Goal: Obtain resource: Obtain resource

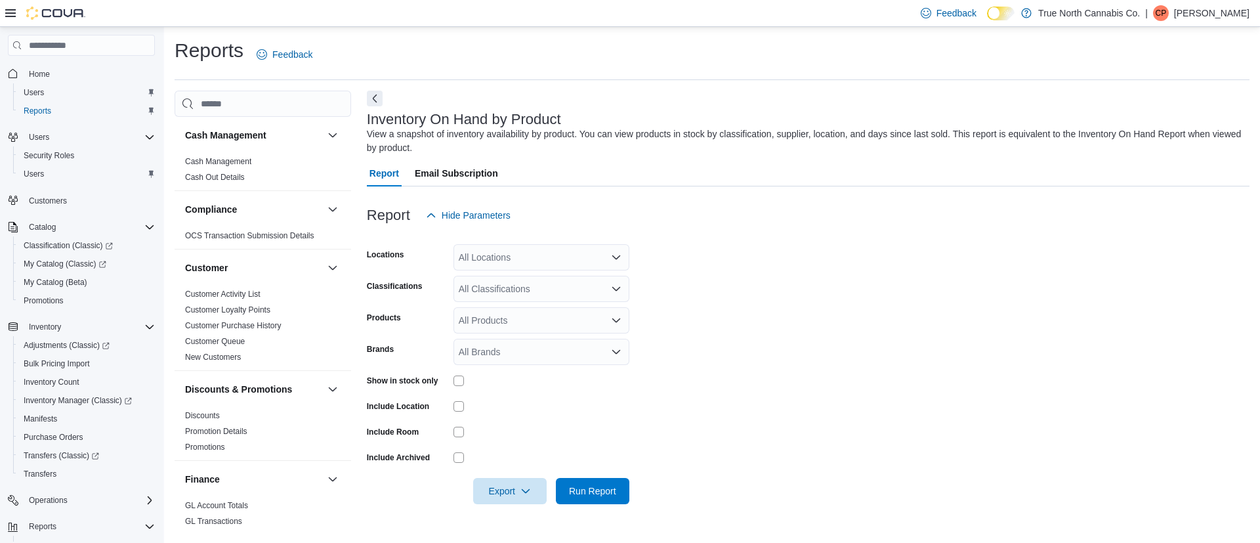
click at [524, 238] on div at bounding box center [808, 236] width 883 height 16
click at [515, 252] on div "All Locations" at bounding box center [541, 257] width 176 height 26
type input "***"
click at [509, 282] on span "[GEOGRAPHIC_DATA]" at bounding box center [530, 279] width 96 height 13
click at [724, 360] on form "Locations [GEOGRAPHIC_DATA] Classifications All Classifications Products All Pr…" at bounding box center [808, 366] width 883 height 276
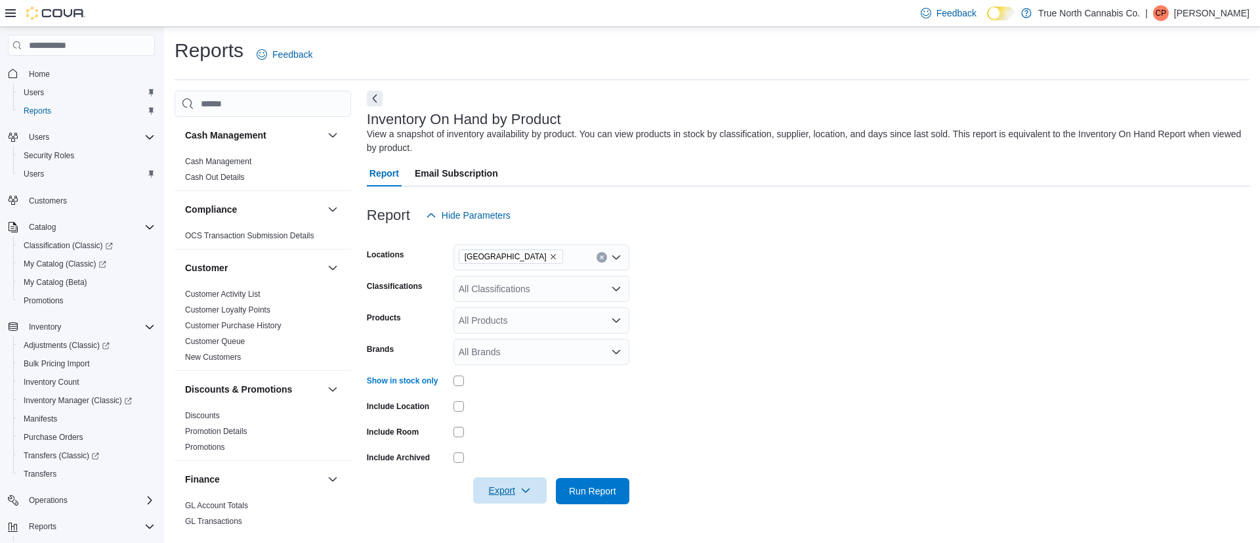
click at [497, 491] on span "Export" at bounding box center [510, 490] width 58 height 26
click at [505, 415] on span "Export to Excel" at bounding box center [511, 412] width 59 height 10
click at [72, 358] on span "Bulk Pricing Import" at bounding box center [57, 363] width 66 height 10
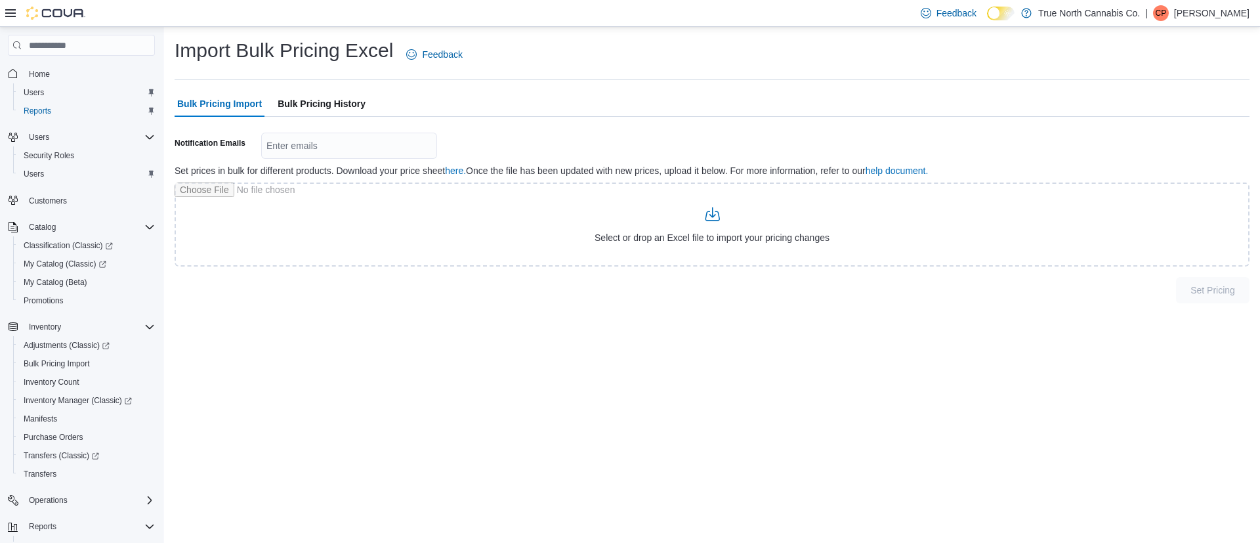
click at [305, 102] on span "Bulk Pricing History" at bounding box center [322, 104] width 88 height 26
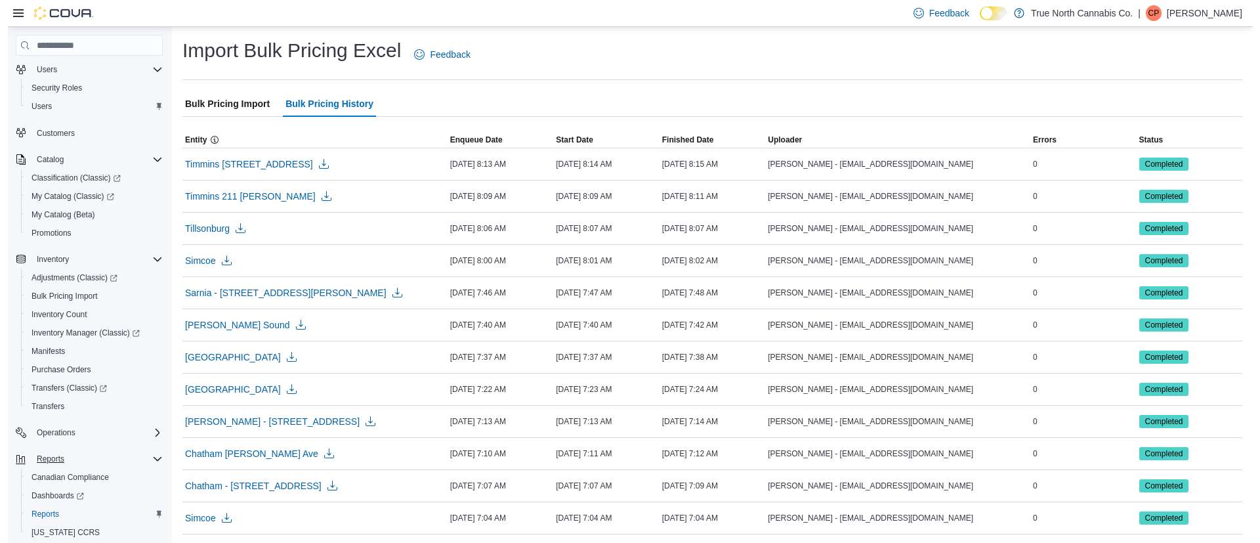
scroll to position [129, 0]
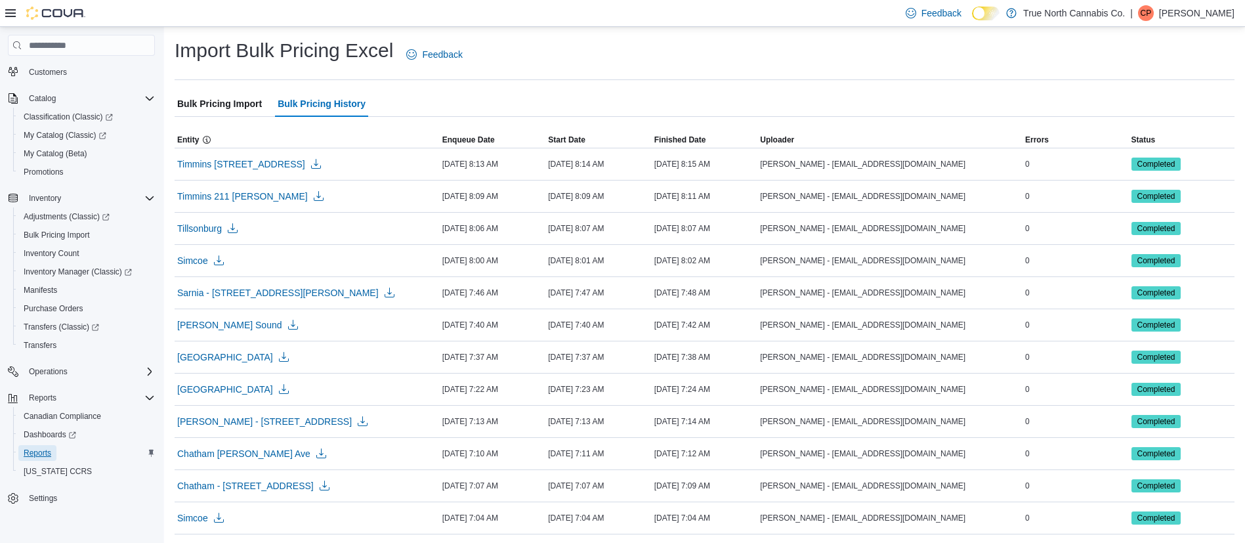
click at [50, 451] on span "Reports" at bounding box center [38, 452] width 28 height 10
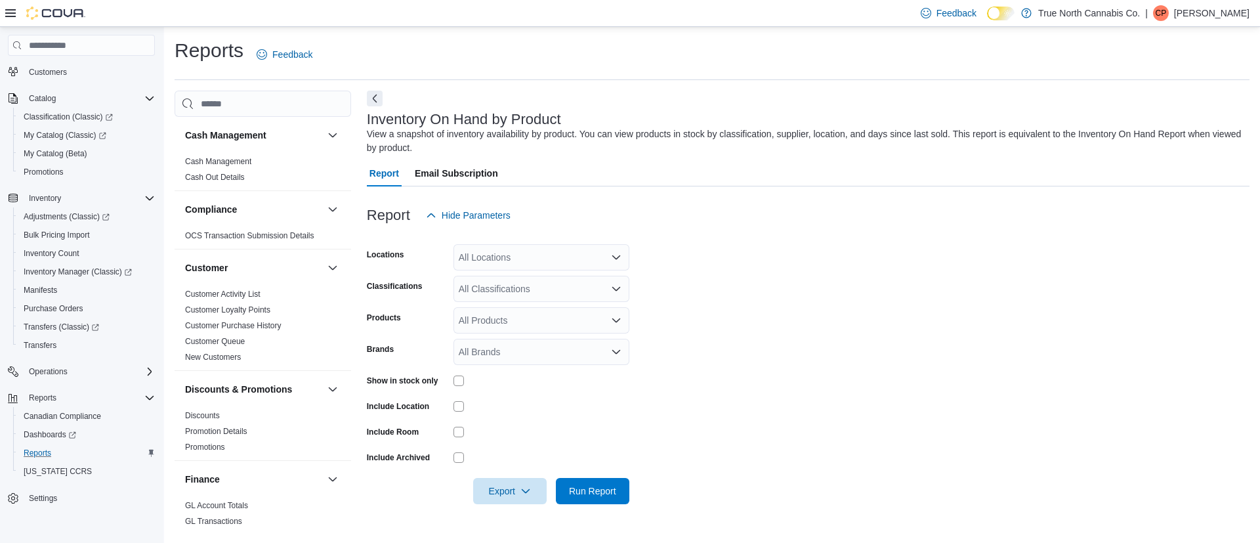
click at [513, 260] on div "All Locations" at bounding box center [541, 257] width 176 height 26
type input "******"
click at [507, 281] on span "[GEOGRAPHIC_DATA]" at bounding box center [530, 279] width 96 height 13
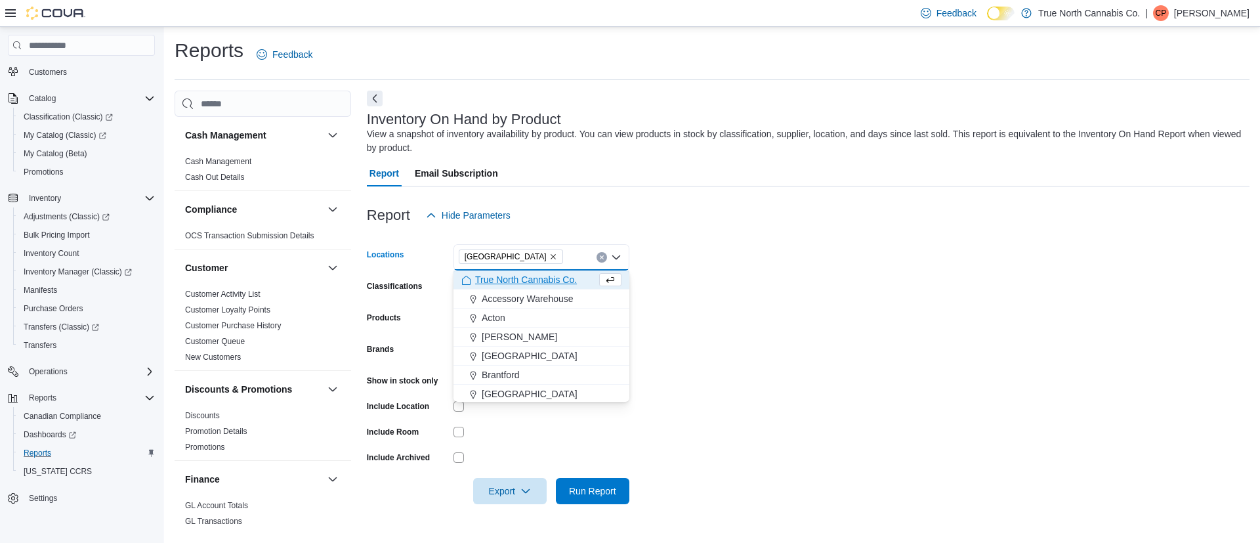
click at [768, 310] on form "Locations [GEOGRAPHIC_DATA] Combo box. Selected. [GEOGRAPHIC_DATA]. Press Backs…" at bounding box center [808, 366] width 883 height 276
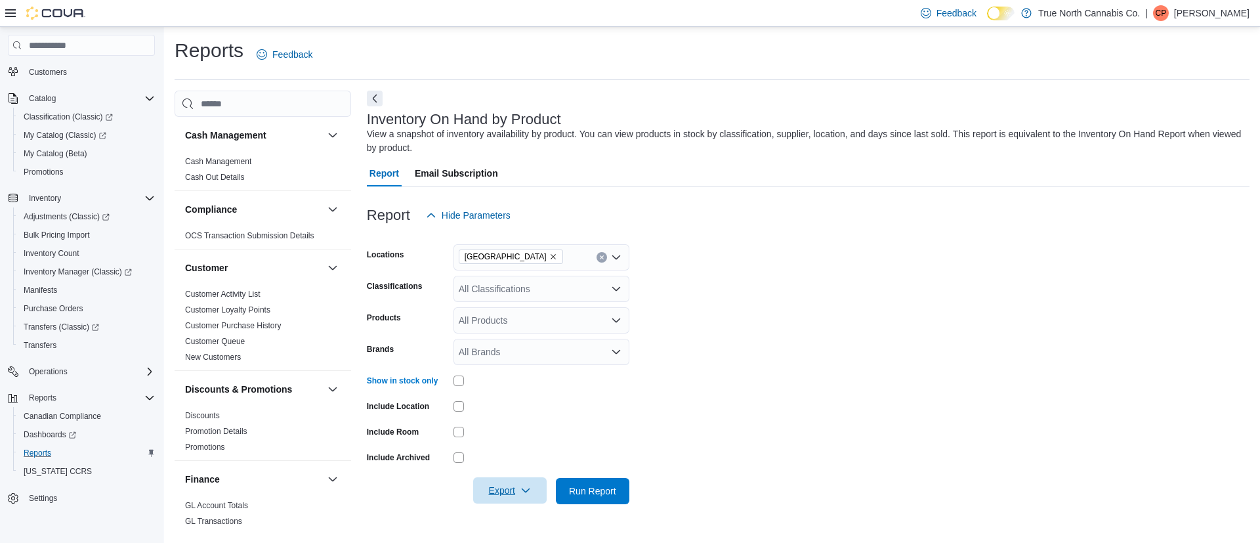
click at [507, 503] on div "Export" at bounding box center [513, 491] width 80 height 26
click at [513, 491] on span "Export" at bounding box center [510, 490] width 58 height 26
click at [523, 414] on span "Export to Excel" at bounding box center [511, 412] width 59 height 10
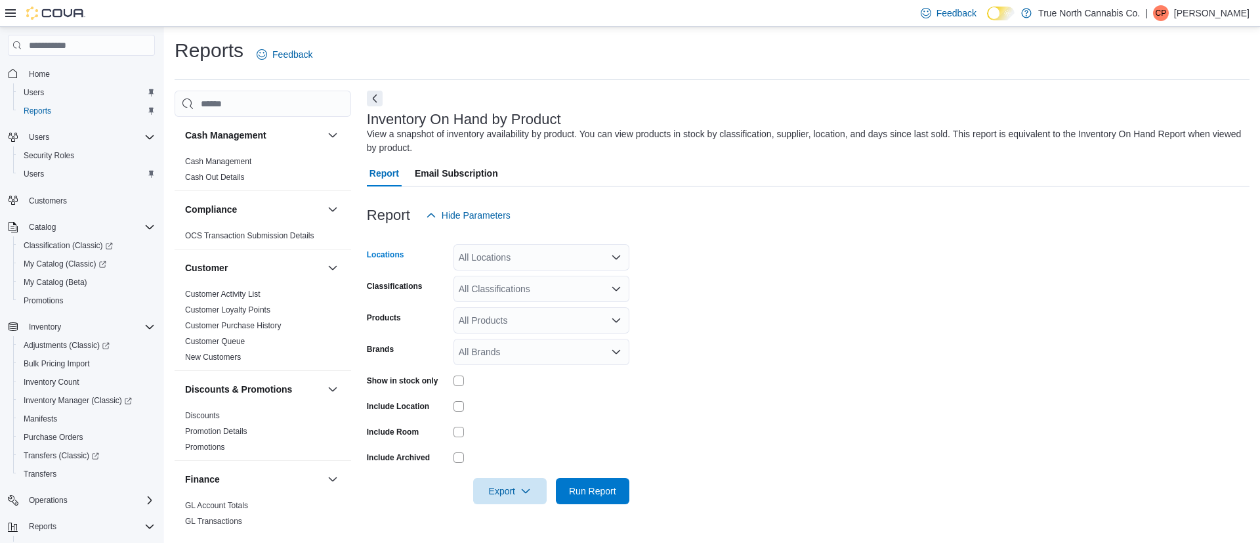
click at [519, 257] on div "All Locations" at bounding box center [541, 257] width 176 height 26
type input "***"
click at [514, 276] on span "[GEOGRAPHIC_DATA]" at bounding box center [530, 279] width 96 height 13
click at [559, 426] on div at bounding box center [541, 431] width 176 height 10
click at [511, 493] on span "Export" at bounding box center [510, 490] width 58 height 26
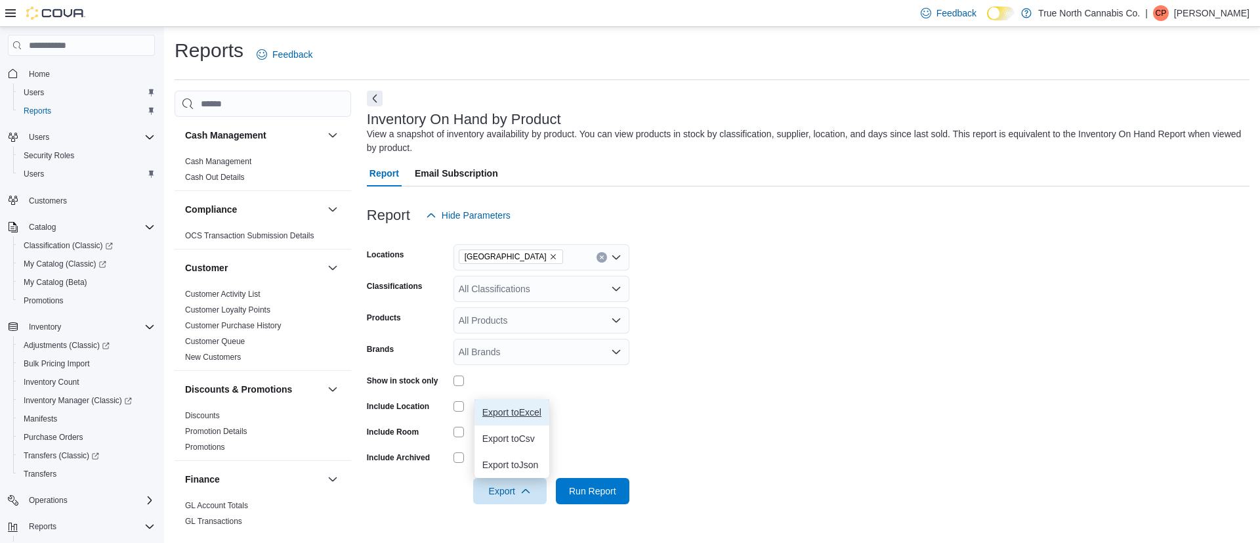
click at [521, 415] on span "Export to Excel" at bounding box center [511, 412] width 59 height 10
click at [549, 258] on icon "Remove Hanover from selection in this group" at bounding box center [553, 257] width 8 height 8
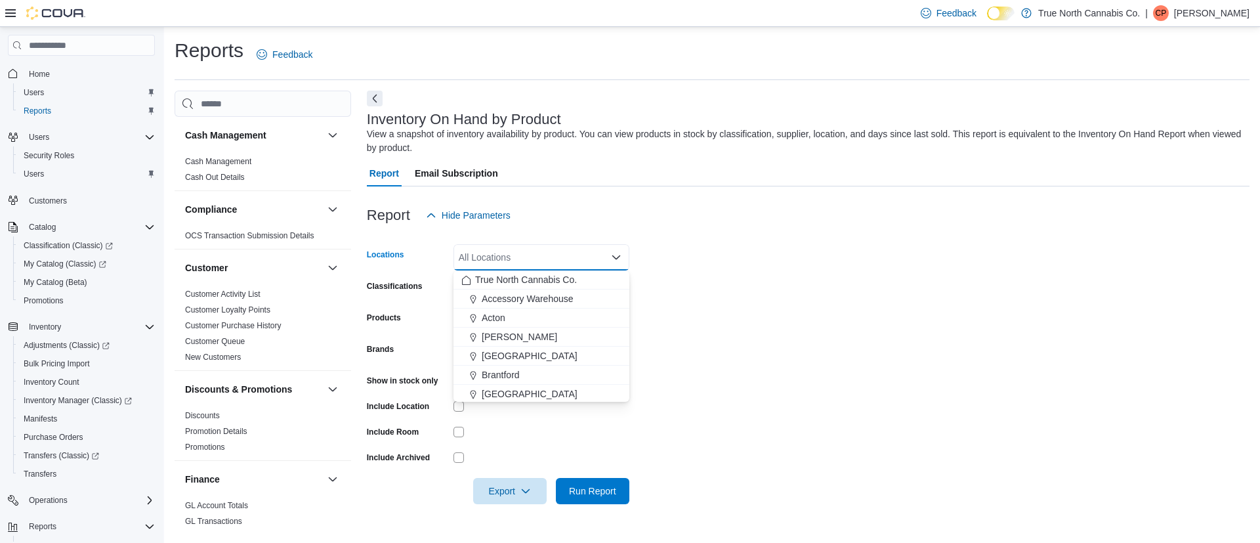
click at [502, 258] on div "All Locations" at bounding box center [541, 257] width 176 height 26
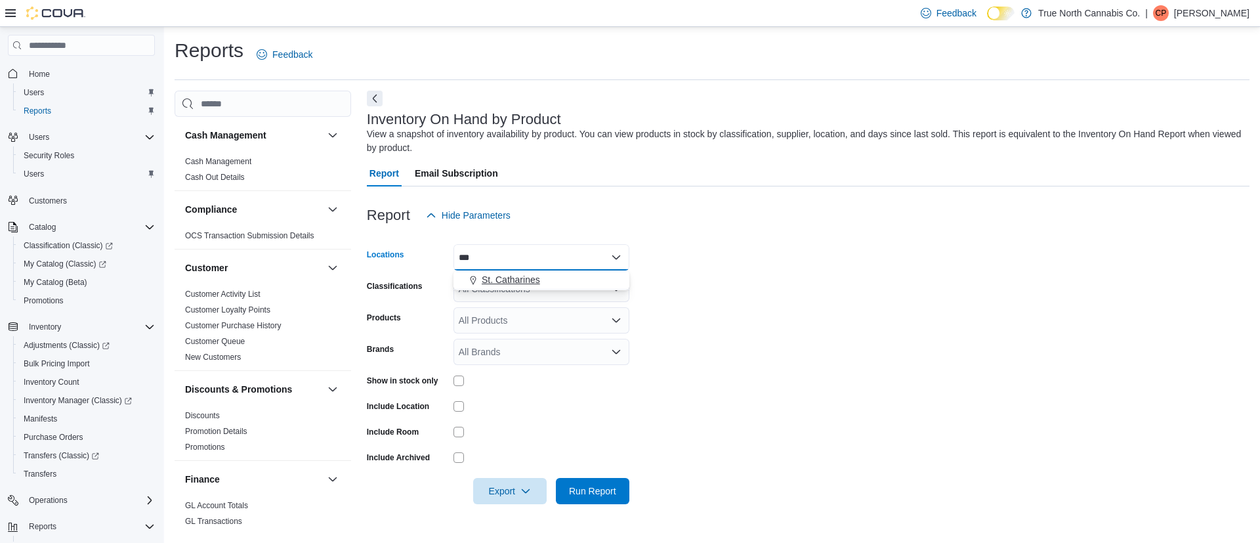
type input "***"
click at [509, 270] on button "St. Catharines" at bounding box center [541, 279] width 176 height 19
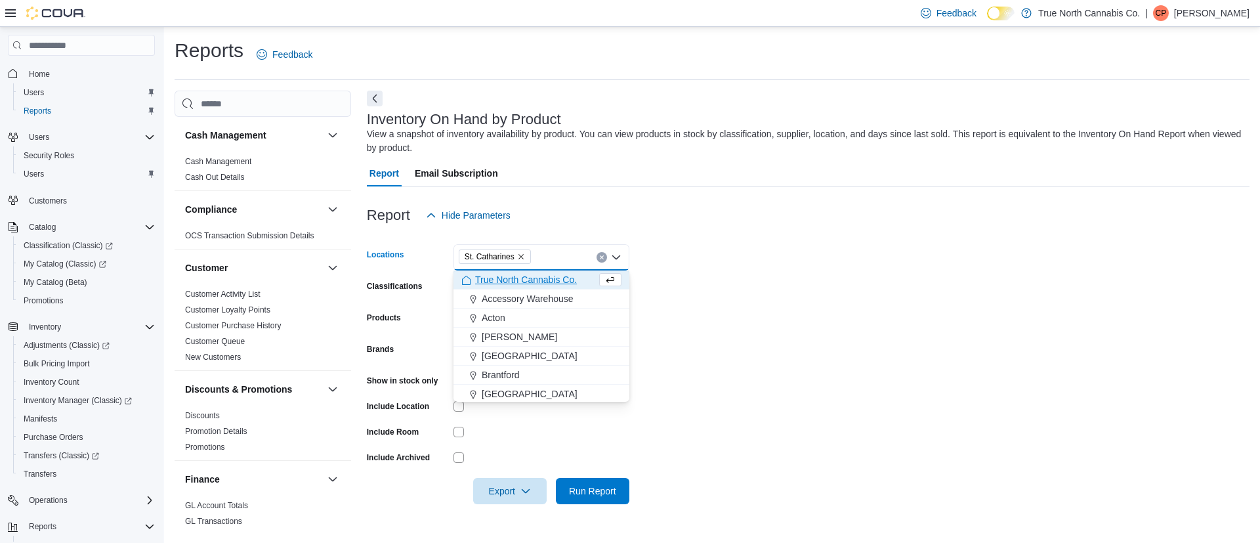
click at [692, 417] on form "Locations St. Catharines Combo box. Selected. St. Catharines. Press Backspace t…" at bounding box center [808, 366] width 883 height 276
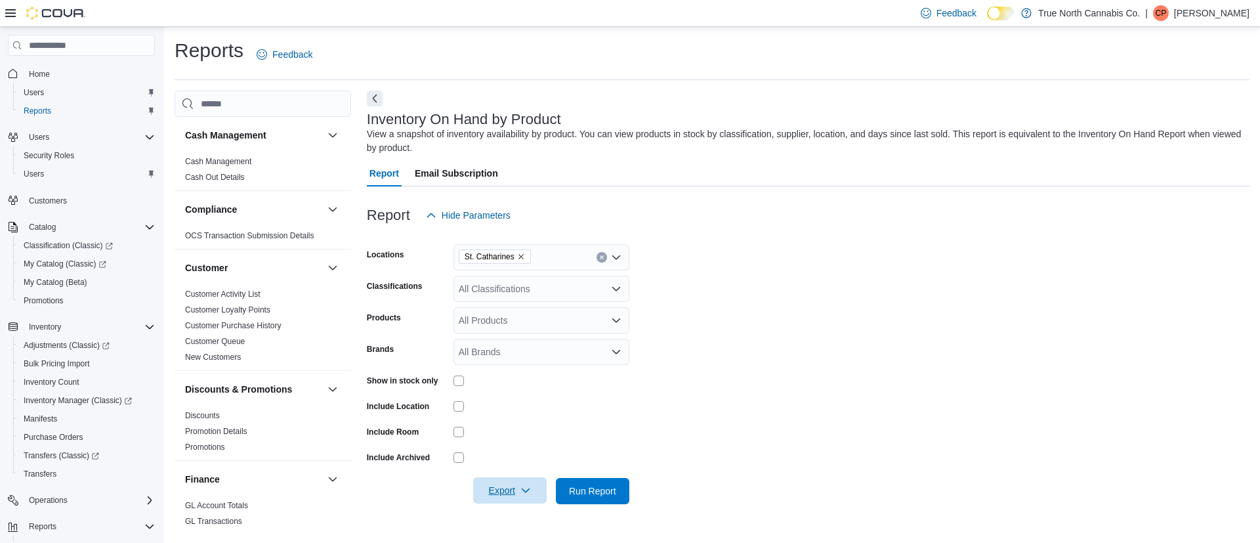
click at [514, 489] on span "Export" at bounding box center [510, 490] width 58 height 26
click at [520, 407] on span "Export to Excel" at bounding box center [511, 412] width 59 height 10
click at [522, 263] on div "St. Catharines" at bounding box center [541, 257] width 176 height 26
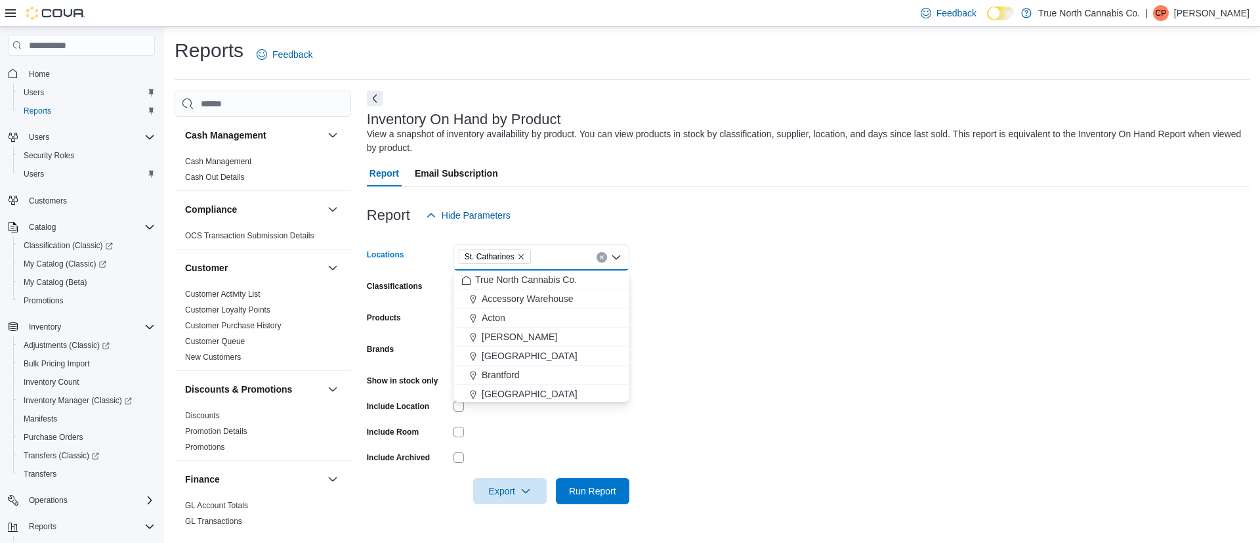
click at [523, 255] on icon "Remove St. Catharines from selection in this group" at bounding box center [521, 257] width 8 height 8
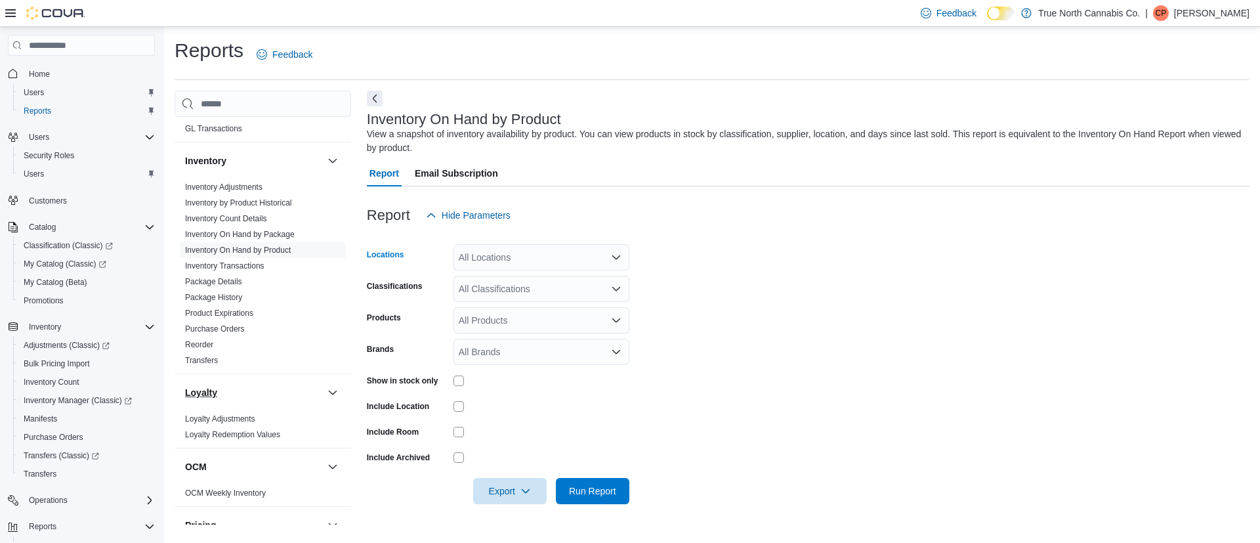
scroll to position [394, 0]
click at [292, 228] on span "Inventory On Hand by Package" at bounding box center [240, 233] width 110 height 10
click at [291, 232] on link "Inventory On Hand by Package" at bounding box center [240, 232] width 110 height 9
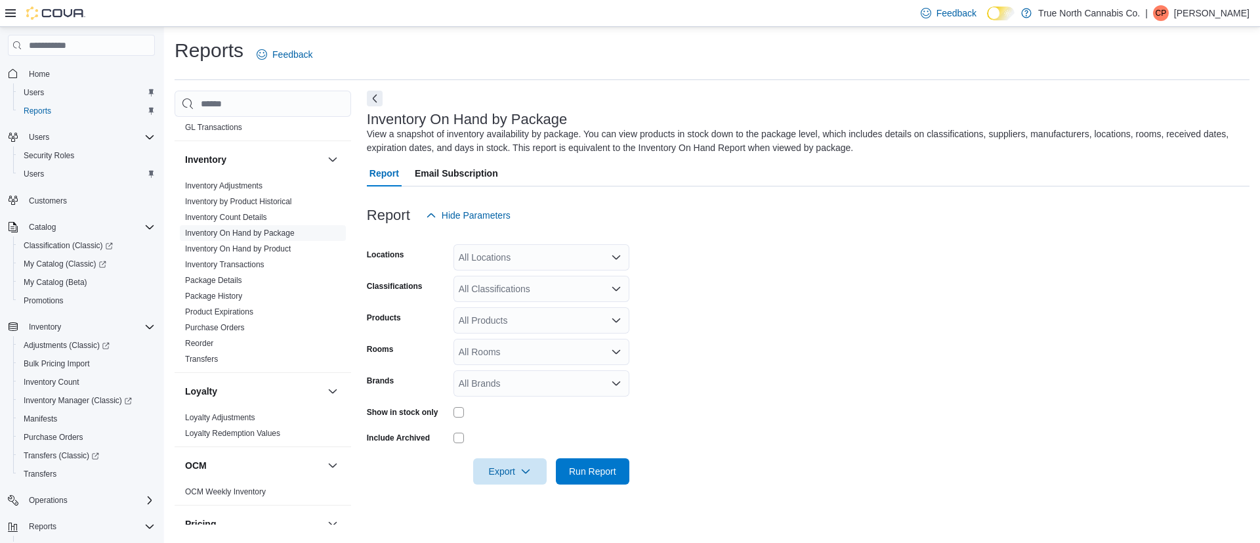
click at [558, 251] on div "All Locations" at bounding box center [541, 257] width 176 height 26
type input "***"
click at [514, 276] on span "[GEOGRAPHIC_DATA]" at bounding box center [530, 279] width 96 height 13
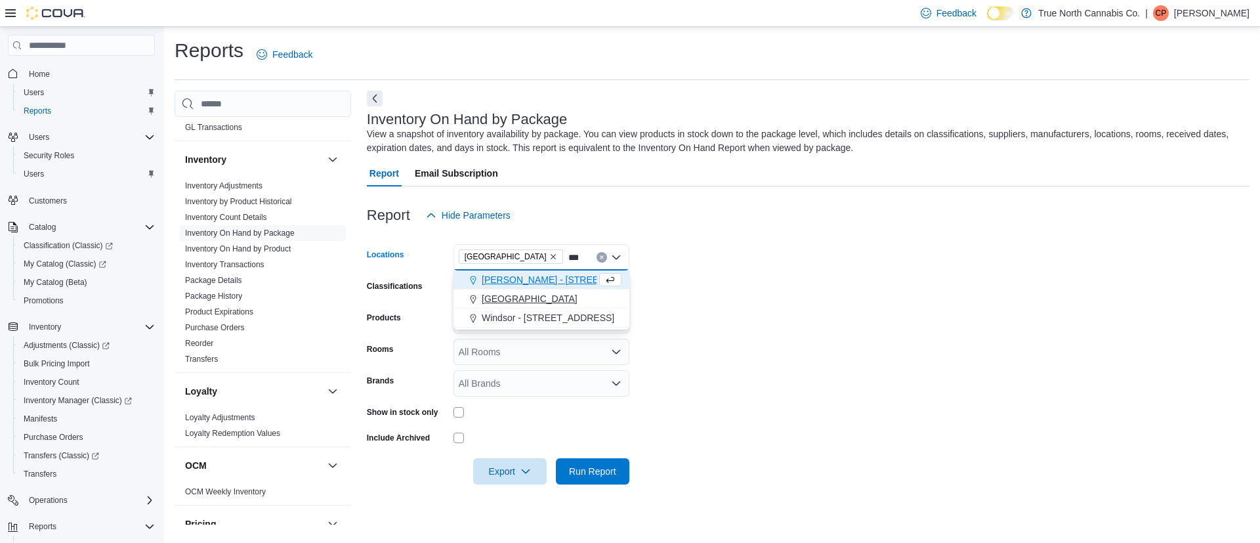
type input "***"
click at [497, 293] on span "[GEOGRAPHIC_DATA]" at bounding box center [530, 298] width 96 height 13
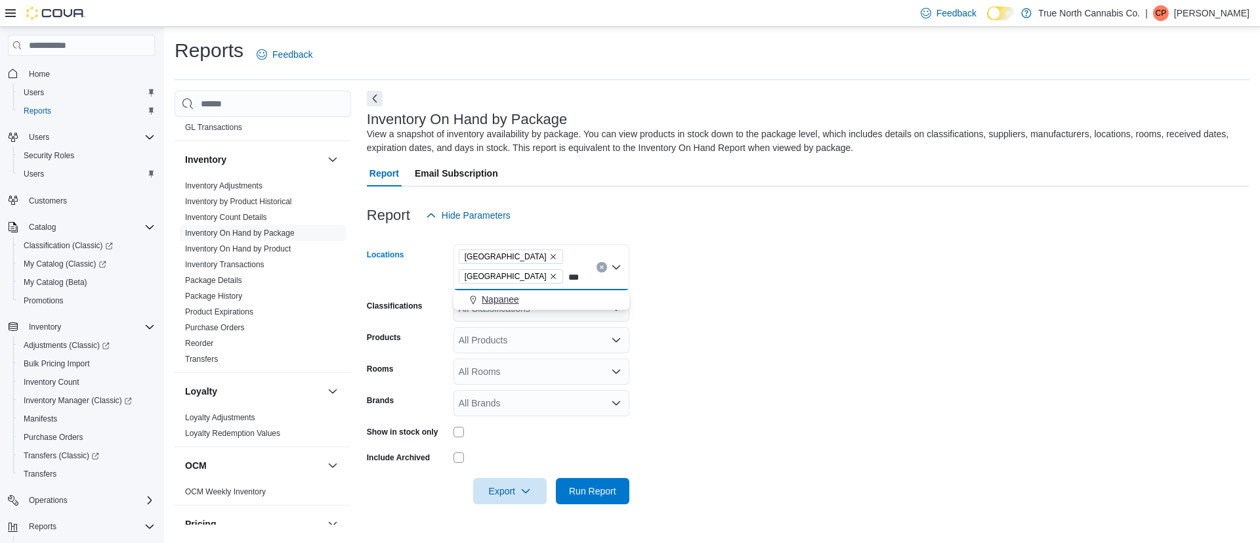
type input "***"
click at [497, 299] on span "Napanee" at bounding box center [500, 299] width 37 height 13
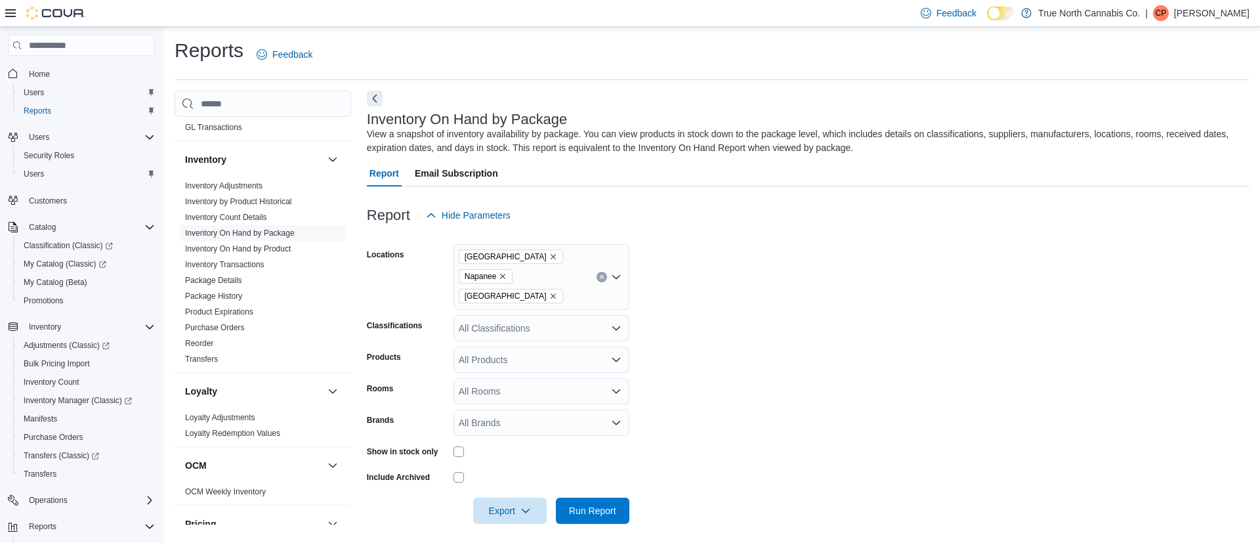
click at [731, 301] on form "Locations Brockville Napanee Ottawa Classifications All Classifications Product…" at bounding box center [808, 375] width 883 height 295
click at [496, 497] on span "Export" at bounding box center [510, 510] width 58 height 26
click at [520, 411] on span "Export to Excel" at bounding box center [511, 412] width 59 height 10
